Goal: Task Accomplishment & Management: Use online tool/utility

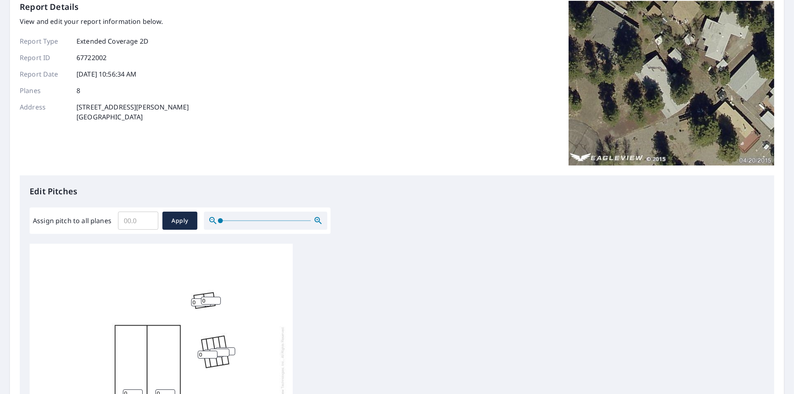
scroll to position [167, 0]
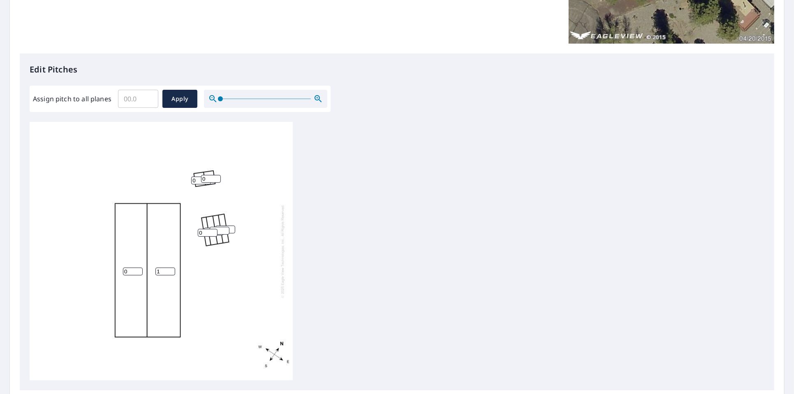
click at [170, 269] on input "1" at bounding box center [165, 271] width 20 height 8
click at [170, 269] on input "2" at bounding box center [165, 271] width 20 height 8
click at [170, 269] on input "3" at bounding box center [165, 271] width 20 height 8
click at [170, 269] on input "4" at bounding box center [165, 271] width 20 height 8
type input "5"
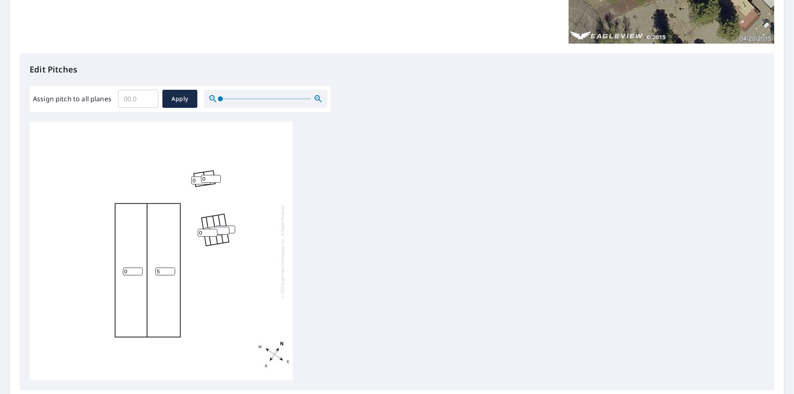
click at [170, 269] on input "5" at bounding box center [165, 271] width 20 height 8
click at [138, 268] on input "1" at bounding box center [133, 271] width 20 height 8
click at [138, 268] on input "2" at bounding box center [133, 271] width 20 height 8
click at [138, 268] on input "3" at bounding box center [133, 271] width 20 height 8
click at [138, 268] on input "4" at bounding box center [133, 271] width 20 height 8
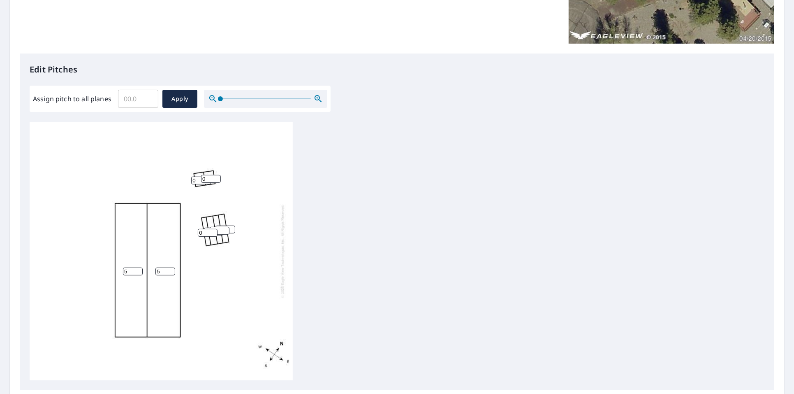
type input "5"
click at [138, 268] on input "5" at bounding box center [133, 271] width 20 height 8
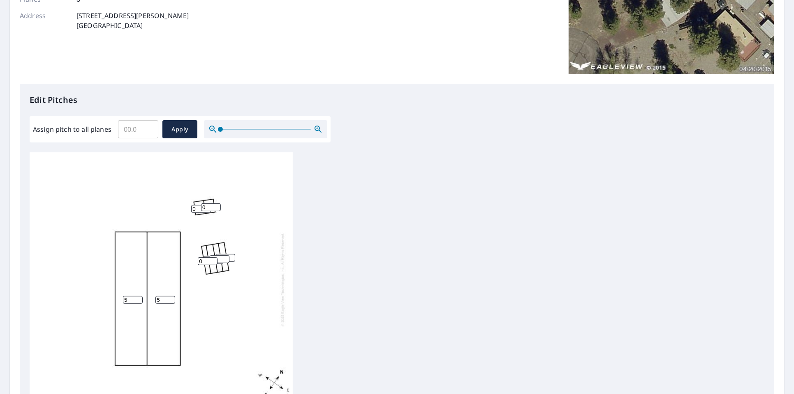
scroll to position [228, 0]
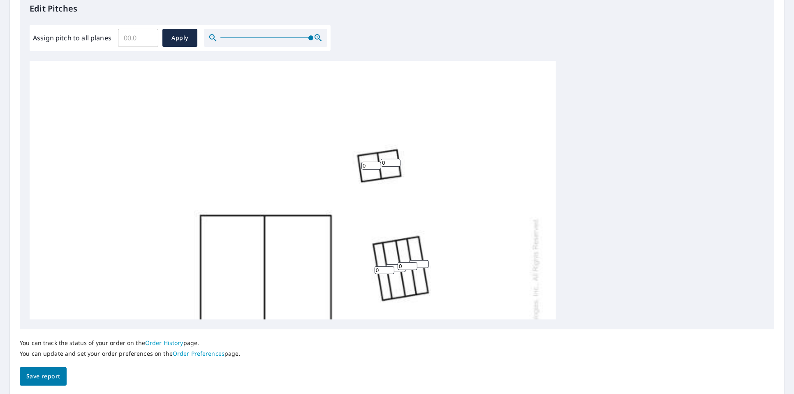
drag, startPoint x: 219, startPoint y: 37, endPoint x: 333, endPoint y: 37, distance: 113.9
click at [333, 37] on div "Edit Pitches Assign pitch to all planes ​ Apply 5 5 0 0 0 0 0 0" at bounding box center [397, 161] width 755 height 336
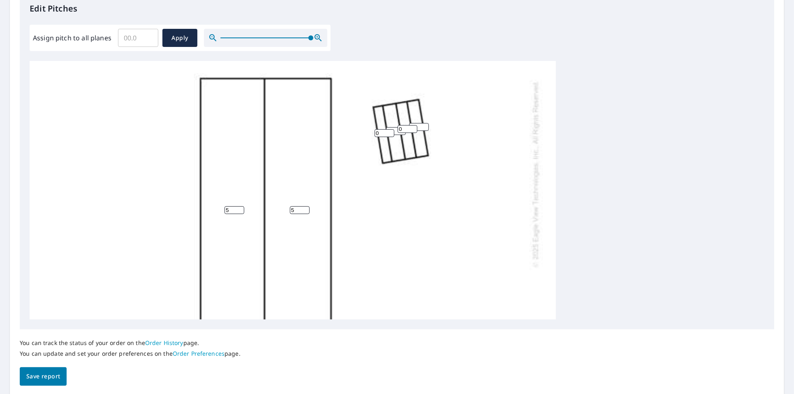
scroll to position [54, 0]
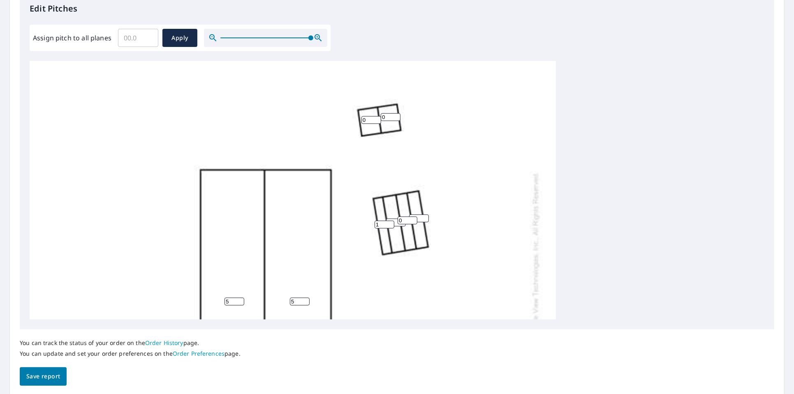
click at [390, 222] on input "1" at bounding box center [385, 224] width 20 height 8
click at [390, 222] on input "2" at bounding box center [385, 224] width 20 height 8
click at [390, 222] on input "3" at bounding box center [385, 224] width 20 height 8
click at [390, 222] on input "4" at bounding box center [385, 224] width 20 height 8
click at [390, 222] on input "5" at bounding box center [385, 224] width 20 height 8
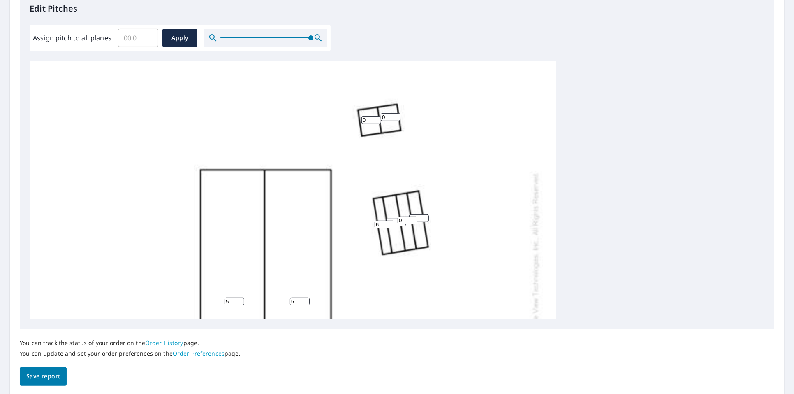
click at [390, 222] on input "6" at bounding box center [385, 224] width 20 height 8
click at [390, 222] on input "7" at bounding box center [385, 224] width 20 height 8
click at [390, 221] on input "8" at bounding box center [385, 224] width 20 height 8
type input "9"
click at [390, 221] on input "9" at bounding box center [385, 224] width 20 height 8
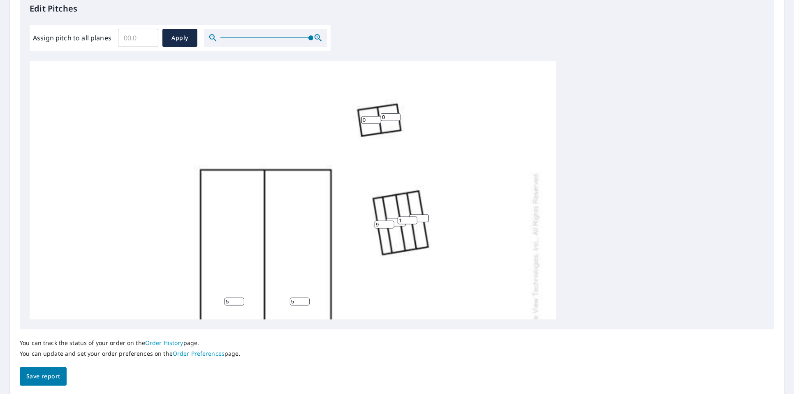
click at [413, 218] on input "1" at bounding box center [408, 220] width 20 height 8
click at [413, 218] on input "2" at bounding box center [408, 220] width 20 height 8
click at [413, 218] on input "3" at bounding box center [408, 220] width 20 height 8
type input "4"
click at [413, 218] on input "4" at bounding box center [408, 220] width 20 height 8
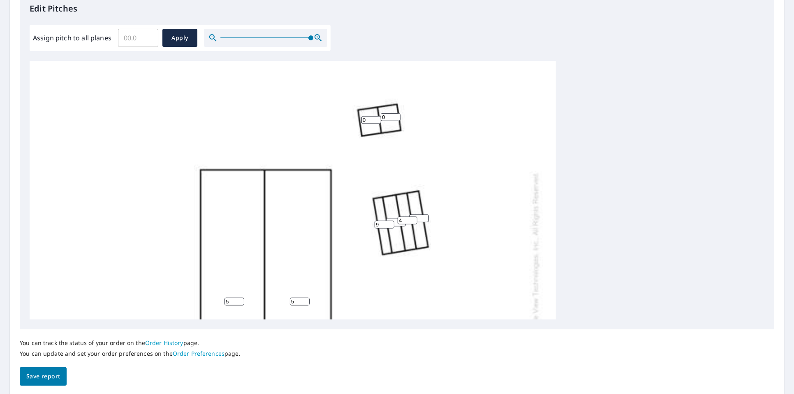
click at [397, 223] on input "0" at bounding box center [396, 222] width 20 height 8
type input "0"
type input "4"
click at [423, 216] on input "1" at bounding box center [419, 218] width 20 height 8
click at [423, 216] on input "2" at bounding box center [419, 218] width 20 height 8
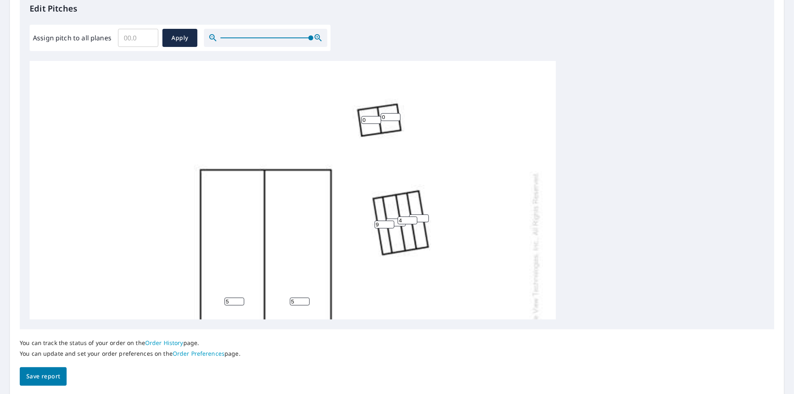
click at [423, 216] on input "3" at bounding box center [419, 218] width 20 height 8
click at [423, 216] on input "4" at bounding box center [419, 218] width 20 height 8
click at [424, 219] on input "3" at bounding box center [419, 218] width 20 height 8
click at [424, 219] on input "2" at bounding box center [419, 218] width 20 height 8
click at [424, 219] on input "1" at bounding box center [419, 218] width 20 height 8
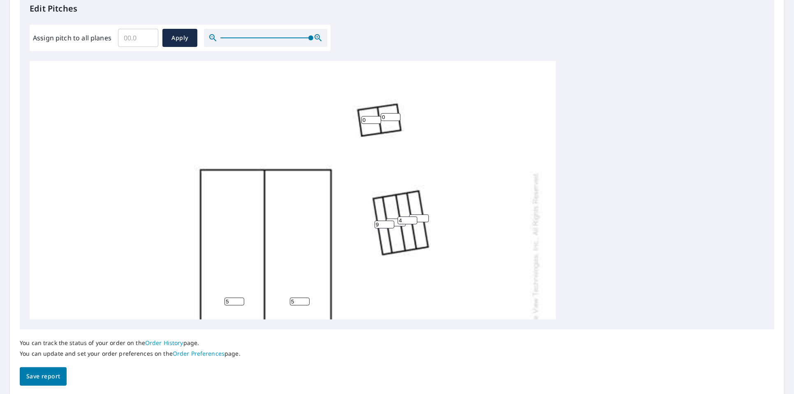
click at [425, 219] on input "0" at bounding box center [419, 218] width 20 height 8
type input "4"
click at [477, 237] on div "5 5 4 4 4 9 0 0" at bounding box center [293, 265] width 527 height 517
type input "1"
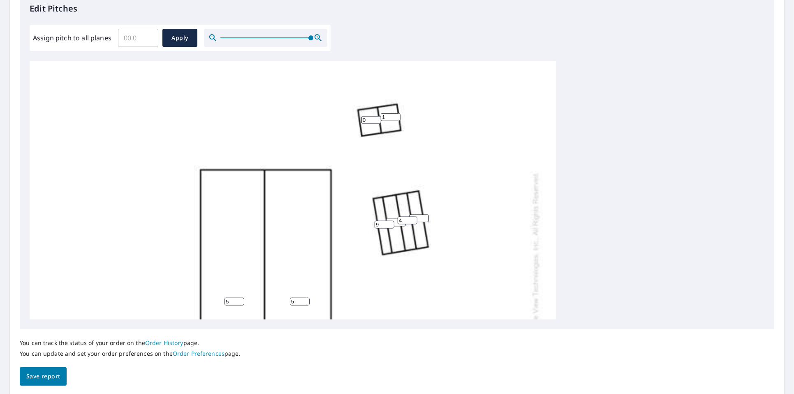
click at [397, 115] on input "1" at bounding box center [391, 117] width 20 height 8
type input "1"
click at [376, 117] on input "1" at bounding box center [372, 120] width 20 height 8
click at [443, 170] on div "5 5 4 4 4 9 1 1" at bounding box center [293, 265] width 527 height 517
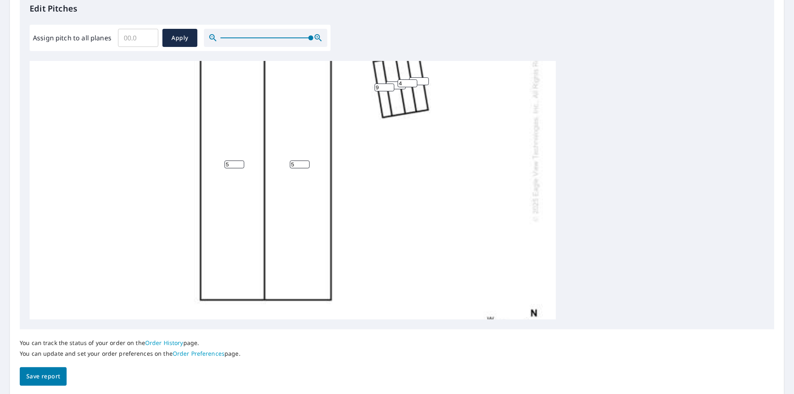
scroll to position [100, 0]
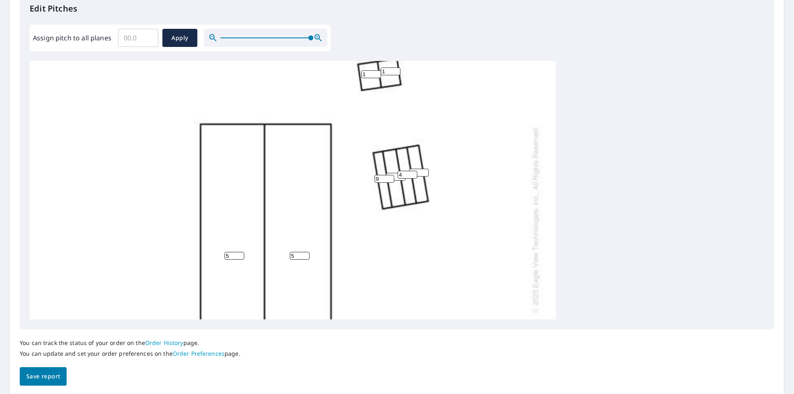
click at [423, 170] on input "5" at bounding box center [419, 173] width 20 height 8
click at [419, 171] on input "5" at bounding box center [419, 173] width 20 height 8
drag, startPoint x: 419, startPoint y: 171, endPoint x: 395, endPoint y: 171, distance: 23.9
click at [395, 171] on div "5 5 4 5 4 9 1 1" at bounding box center [293, 219] width 527 height 517
type input "9"
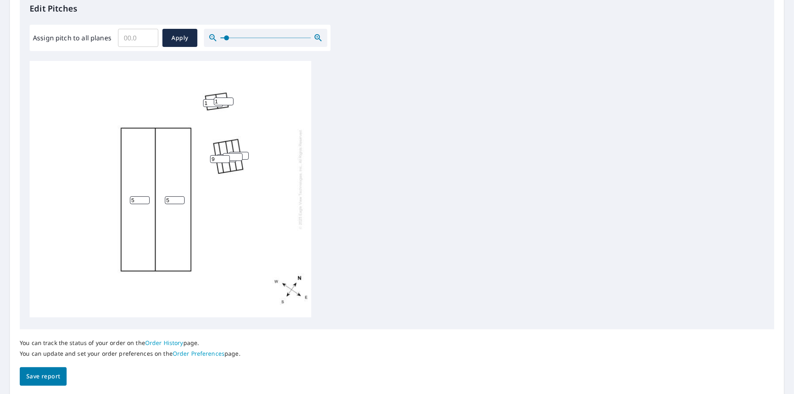
scroll to position [9, 0]
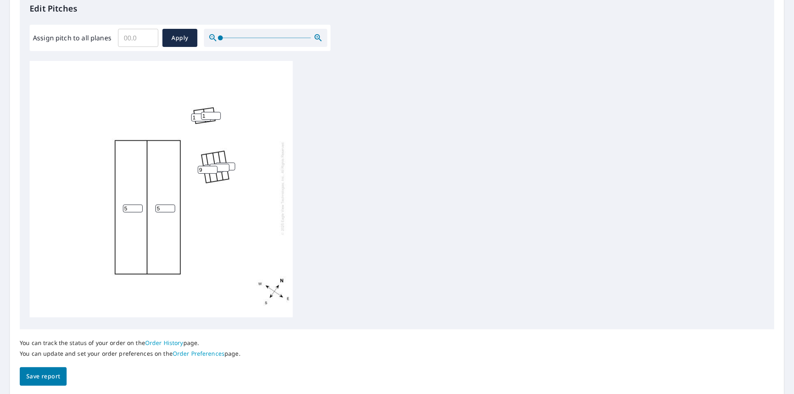
drag, startPoint x: 312, startPoint y: 35, endPoint x: 218, endPoint y: 43, distance: 94.5
click at [218, 40] on span at bounding box center [220, 37] width 5 height 5
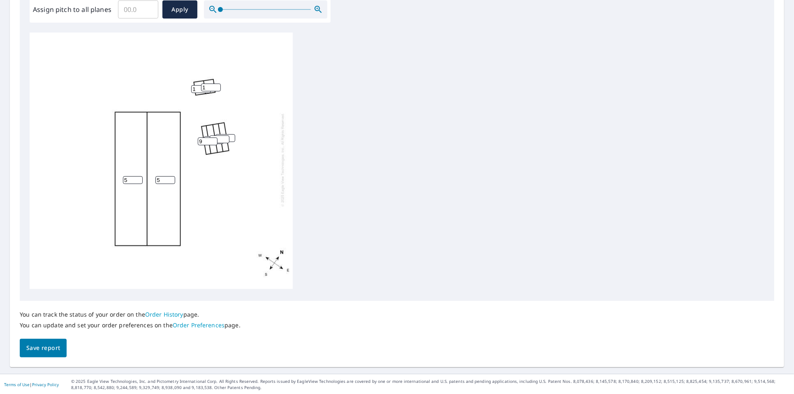
click at [46, 348] on span "Save report" at bounding box center [43, 348] width 34 height 10
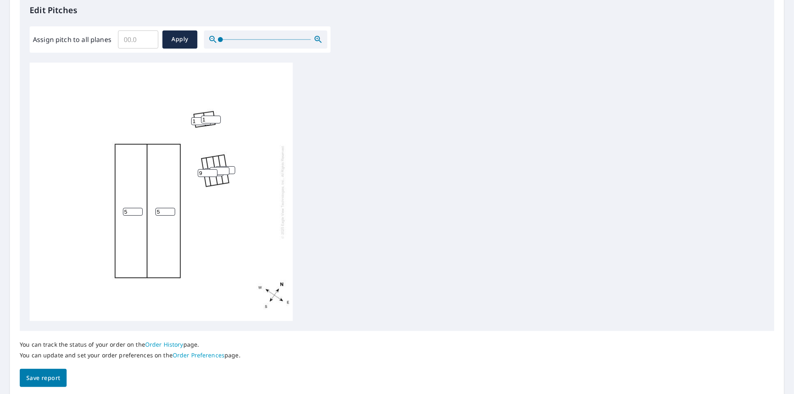
scroll to position [0, 0]
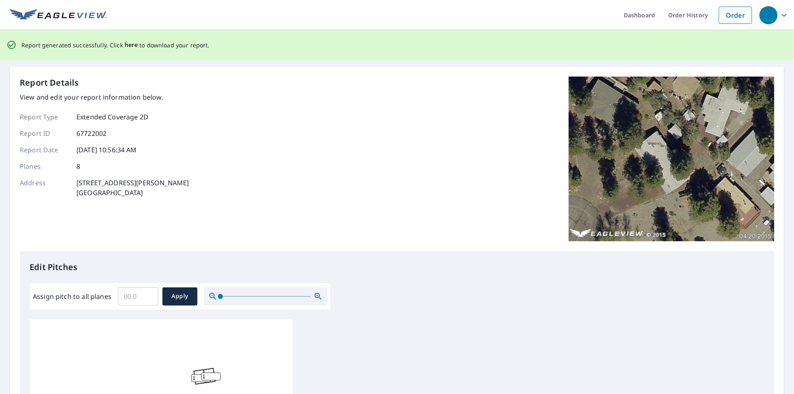
click at [126, 43] on span "here" at bounding box center [132, 45] width 14 height 10
